Goal: Task Accomplishment & Management: Manage account settings

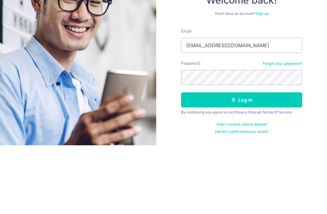
type input "Lai.shiehlin@gmail.com"
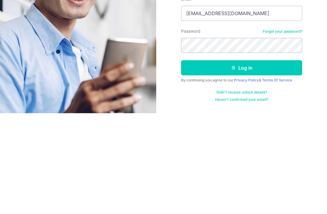
click at [257, 161] on button "Log in" at bounding box center [241, 168] width 121 height 15
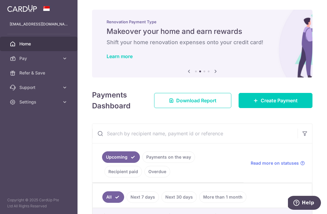
click at [0, 0] on icon "button" at bounding box center [0, 0] width 0 height 0
click at [57, 103] on span "Settings" at bounding box center [39, 102] width 40 height 6
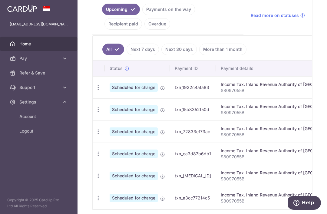
scroll to position [150, 0]
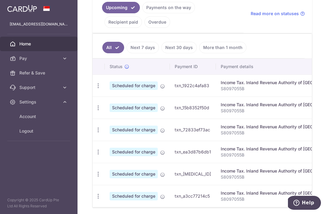
click at [45, 110] on link "Account" at bounding box center [39, 116] width 78 height 15
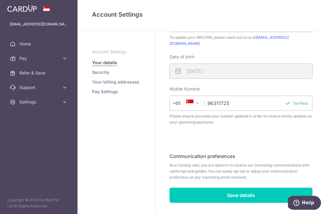
scroll to position [188, 0]
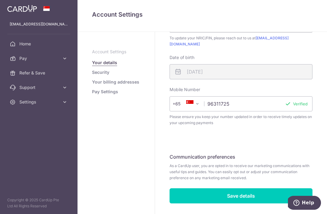
click at [92, 95] on link "Pay Settings" at bounding box center [105, 92] width 26 height 6
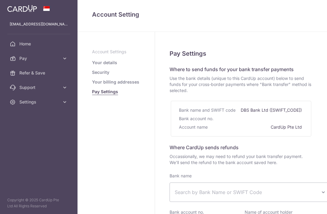
select select
click at [92, 85] on link "Your billing addresses" at bounding box center [115, 82] width 47 height 6
click at [92, 75] on link "Security" at bounding box center [100, 72] width 17 height 6
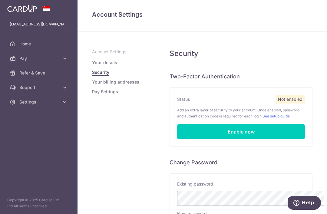
click at [0, 0] on icon "button" at bounding box center [0, 0] width 0 height 0
click at [194, 108] on div "Security Two-Factor Authentication Status Not enabled Add an extra layer of sec…" at bounding box center [241, 187] width 172 height 310
click at [38, 58] on span "Pay" at bounding box center [39, 58] width 40 height 6
click at [57, 73] on span "Payments" at bounding box center [39, 73] width 40 height 6
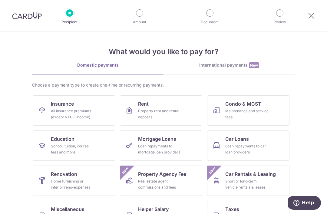
click at [316, 12] on div at bounding box center [312, 16] width 32 height 32
click at [310, 15] on icon at bounding box center [311, 16] width 7 height 8
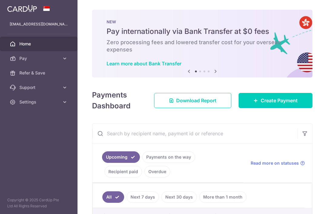
click at [0, 0] on img at bounding box center [0, 0] width 0 height 0
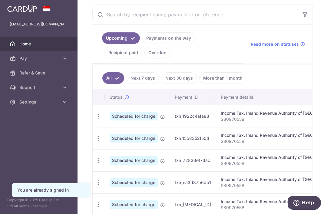
scroll to position [120, 0]
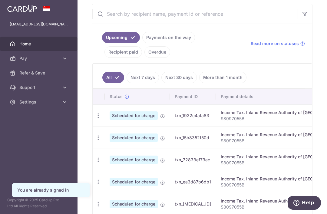
click at [142, 43] on link "Payments on the way" at bounding box center [168, 38] width 53 height 12
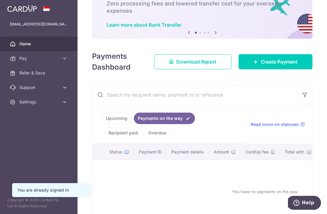
scroll to position [42, 0]
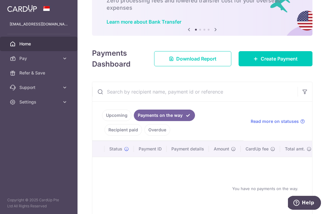
click at [102, 121] on link "Upcoming" at bounding box center [116, 116] width 29 height 12
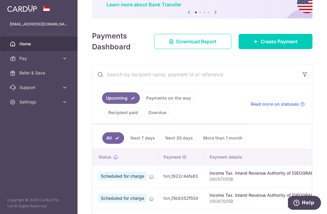
scroll to position [62, 0]
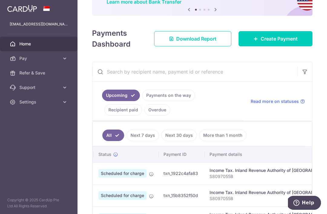
click at [0, 0] on icon "button" at bounding box center [0, 0] width 0 height 0
click at [63, 59] on icon at bounding box center [65, 58] width 6 height 6
click at [38, 103] on span "Cards" at bounding box center [39, 102] width 40 height 6
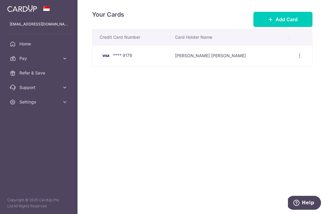
click at [300, 27] on button "Add Card" at bounding box center [283, 19] width 59 height 15
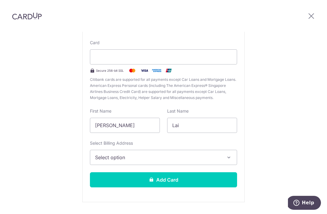
scroll to position [55, 0]
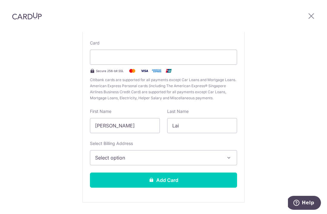
click at [203, 154] on span "Select option" at bounding box center [158, 157] width 126 height 7
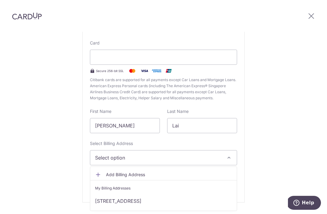
click at [206, 194] on link "58 Trevose Crescent , #04-15, Singapore, Singapore , Singapore-298089" at bounding box center [163, 201] width 147 height 15
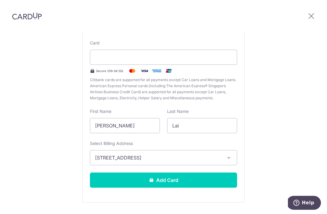
click at [210, 173] on button "Add Card" at bounding box center [163, 180] width 147 height 15
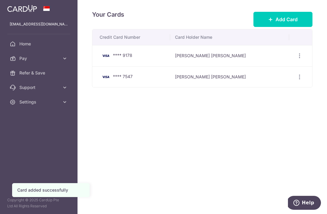
click at [300, 62] on div "View/Edit [GEOGRAPHIC_DATA]" at bounding box center [299, 55] width 11 height 11
click at [297, 59] on icon "button" at bounding box center [300, 56] width 6 height 6
click at [274, 91] on span "Delete" at bounding box center [279, 87] width 41 height 7
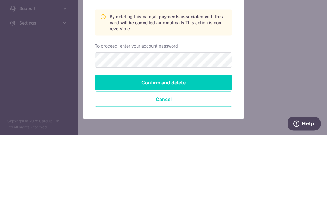
click at [293, 35] on div "Deleting your card ? **** 9178 By deleting this card, all payments associated w…" at bounding box center [163, 107] width 327 height 214
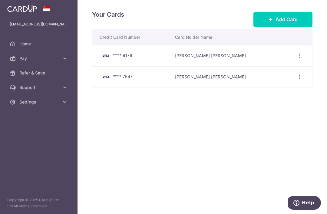
click at [291, 45] on th at bounding box center [301, 37] width 23 height 16
click at [302, 75] on div "View/Edit Delete" at bounding box center [299, 77] width 11 height 11
click at [92, 12] on h4 "Your Cards" at bounding box center [108, 15] width 32 height 10
click at [301, 53] on div "View/Edit Delete" at bounding box center [299, 55] width 11 height 11
click at [300, 57] on icon "button" at bounding box center [300, 56] width 6 height 6
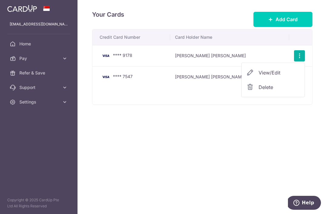
click at [272, 87] on span "Delete" at bounding box center [279, 87] width 41 height 7
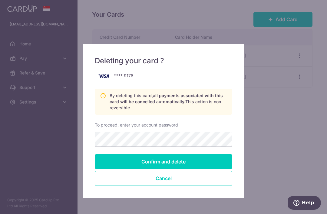
click at [169, 183] on button "Cancel" at bounding box center [164, 178] width 138 height 15
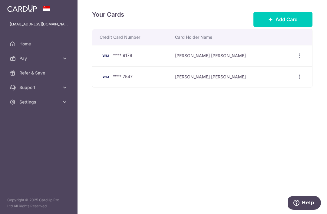
click at [283, 35] on th "Card Holder Name" at bounding box center [229, 37] width 119 height 16
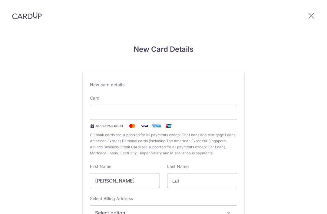
click at [310, 10] on div at bounding box center [312, 15] width 32 height 19
click at [310, 21] on div at bounding box center [312, 15] width 32 height 19
click at [315, 16] on icon at bounding box center [311, 16] width 7 height 8
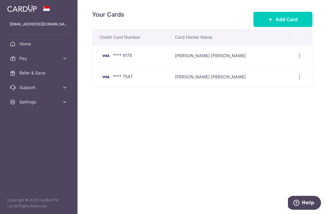
click at [0, 0] on icon "button" at bounding box center [0, 0] width 0 height 0
click at [45, 41] on span "Home" at bounding box center [39, 44] width 40 height 6
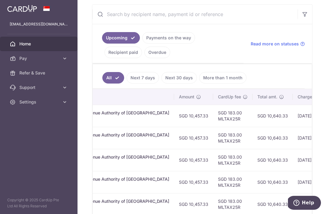
scroll to position [0, 177]
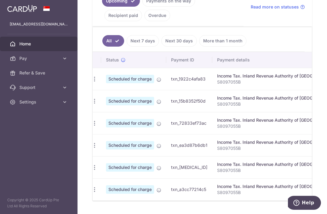
scroll to position [0, 4]
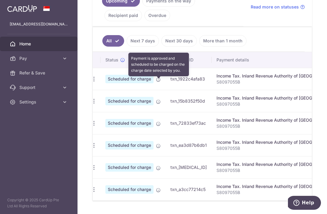
click at [156, 82] on icon at bounding box center [158, 79] width 5 height 5
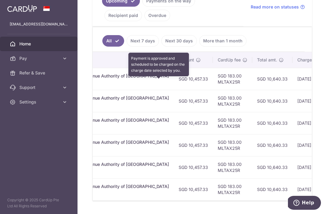
scroll to position [0, 177]
click at [313, 202] on span "Help" at bounding box center [308, 202] width 12 height 5
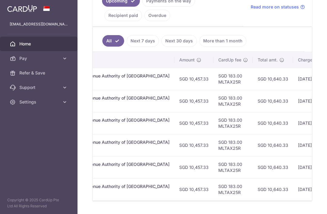
scroll to position [0, 0]
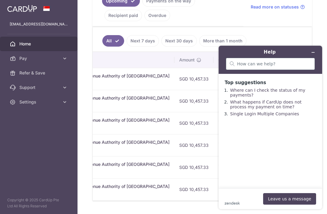
click at [291, 60] on div at bounding box center [270, 64] width 89 height 12
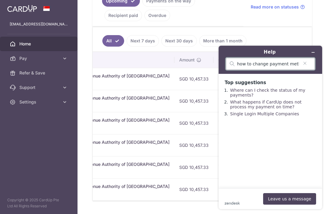
type input "how to change payment methods"
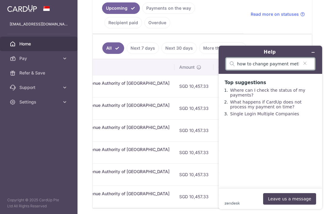
click at [297, 195] on button "Leave us a message" at bounding box center [289, 199] width 53 height 12
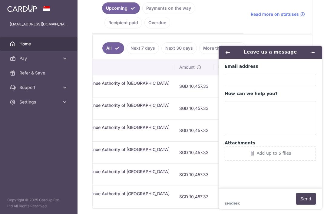
click at [288, 69] on div "Email address" at bounding box center [271, 67] width 92 height 6
click at [288, 74] on input "Email address" at bounding box center [271, 80] width 92 height 12
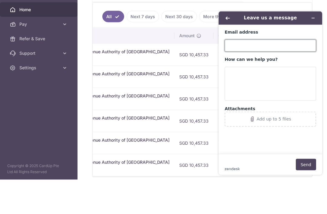
type input "[EMAIL_ADDRESS][DOMAIN_NAME]"
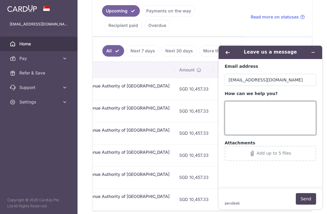
click at [263, 114] on textarea "How can we help you?" at bounding box center [271, 118] width 92 height 34
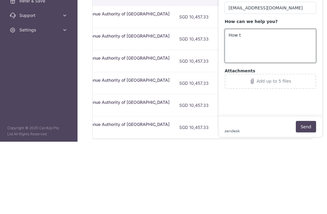
type textarea "How to"
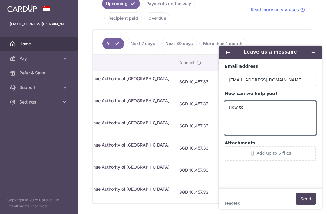
click at [230, 51] on icon "Back" at bounding box center [228, 52] width 4 height 4
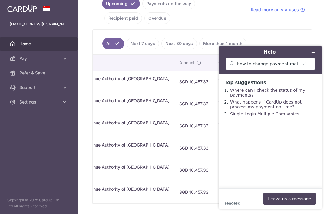
click at [318, 50] on button "Minimise widget" at bounding box center [314, 52] width 10 height 8
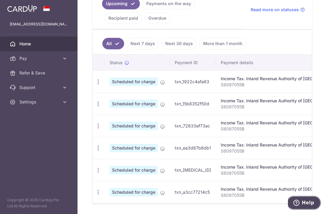
scroll to position [0, 0]
click at [95, 79] on icon "button" at bounding box center [98, 82] width 6 height 6
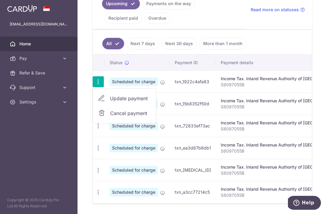
click at [110, 95] on span "Update payment" at bounding box center [130, 98] width 41 height 7
radio input "true"
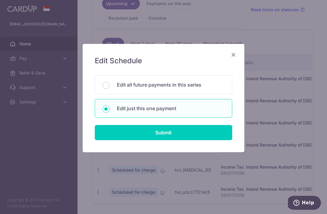
click at [194, 88] on p "Edit all future payments in this series" at bounding box center [171, 84] width 108 height 7
click at [110, 88] on input "Edit all future payments in this series" at bounding box center [105, 85] width 7 height 7
radio input "true"
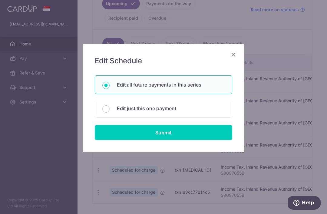
click at [193, 132] on input "Submit" at bounding box center [164, 132] width 138 height 15
radio input "true"
type input "10,457.33"
type input "S8097055B"
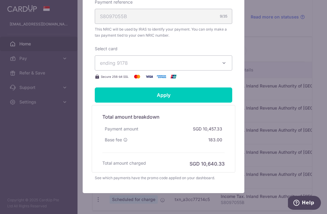
scroll to position [224, 0]
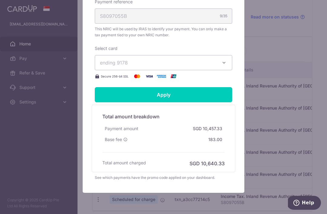
click at [210, 59] on button "ending 9178" at bounding box center [164, 62] width 138 height 15
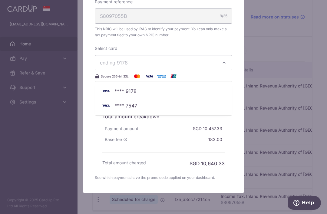
click at [155, 103] on span "**** 7547" at bounding box center [163, 105] width 127 height 7
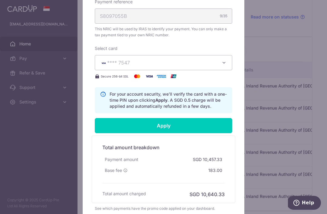
click at [191, 123] on input "Apply" at bounding box center [164, 125] width 138 height 15
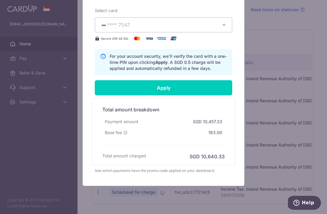
scroll to position [262, 0]
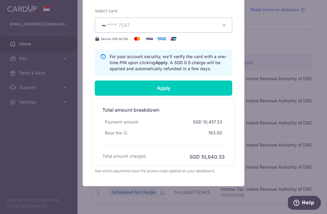
click at [164, 92] on input "Apply" at bounding box center [164, 88] width 138 height 15
type input "Successfully Applied"
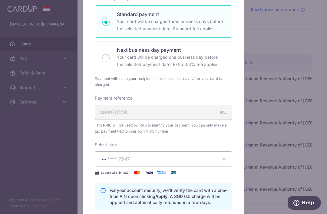
scroll to position [47, 0]
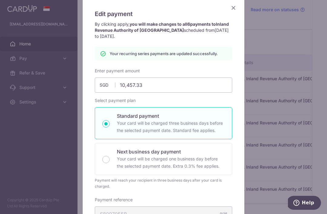
click at [239, 7] on div "Edit payment By clicking apply, you will make changes to all 6 payments to Inla…" at bounding box center [164, 209] width 162 height 425
click at [237, 6] on icon "Close" at bounding box center [233, 8] width 7 height 8
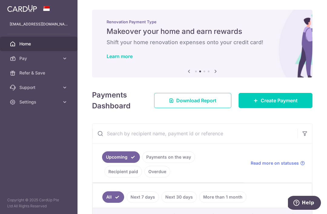
click at [0, 0] on icon "button" at bounding box center [0, 0] width 0 height 0
click at [42, 41] on link "Home" at bounding box center [39, 44] width 78 height 15
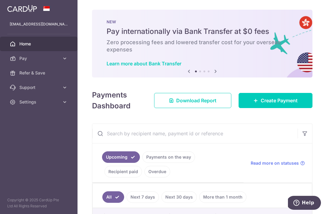
scroll to position [129, 0]
